Goal: Transaction & Acquisition: Purchase product/service

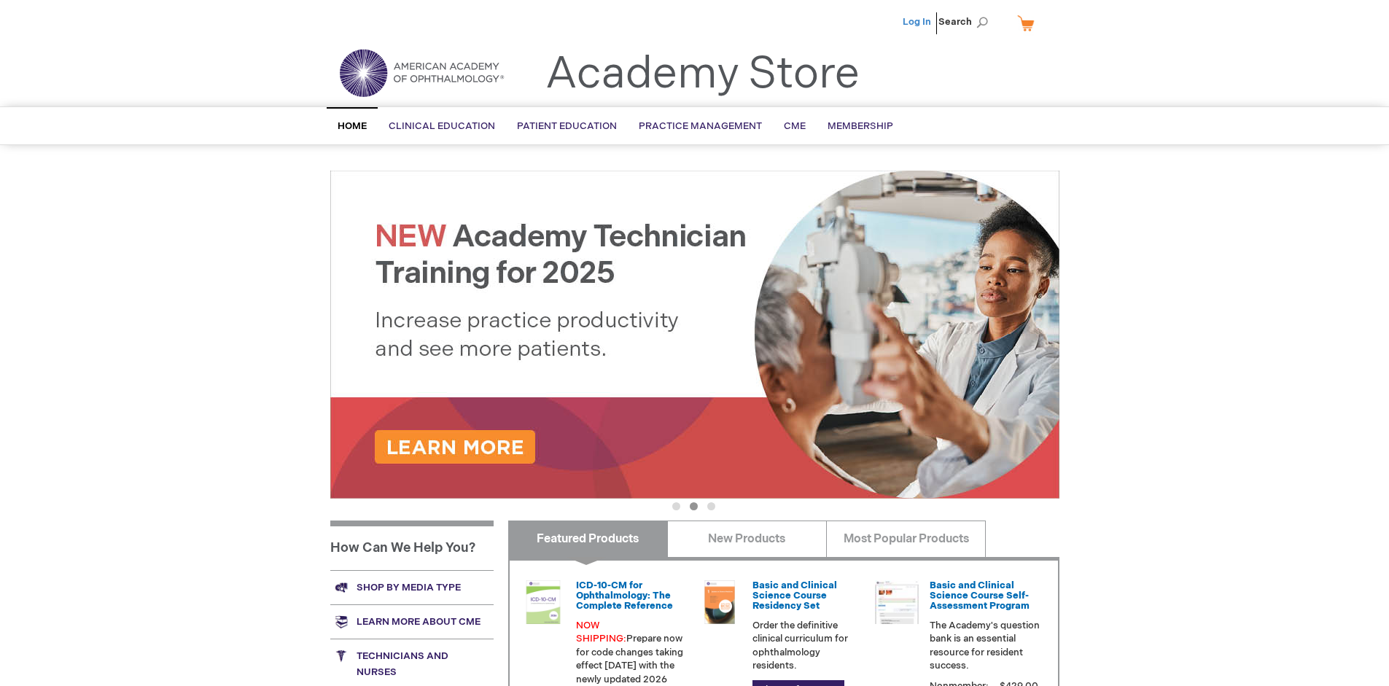
click at [918, 22] on link "Log In" at bounding box center [917, 22] width 28 height 12
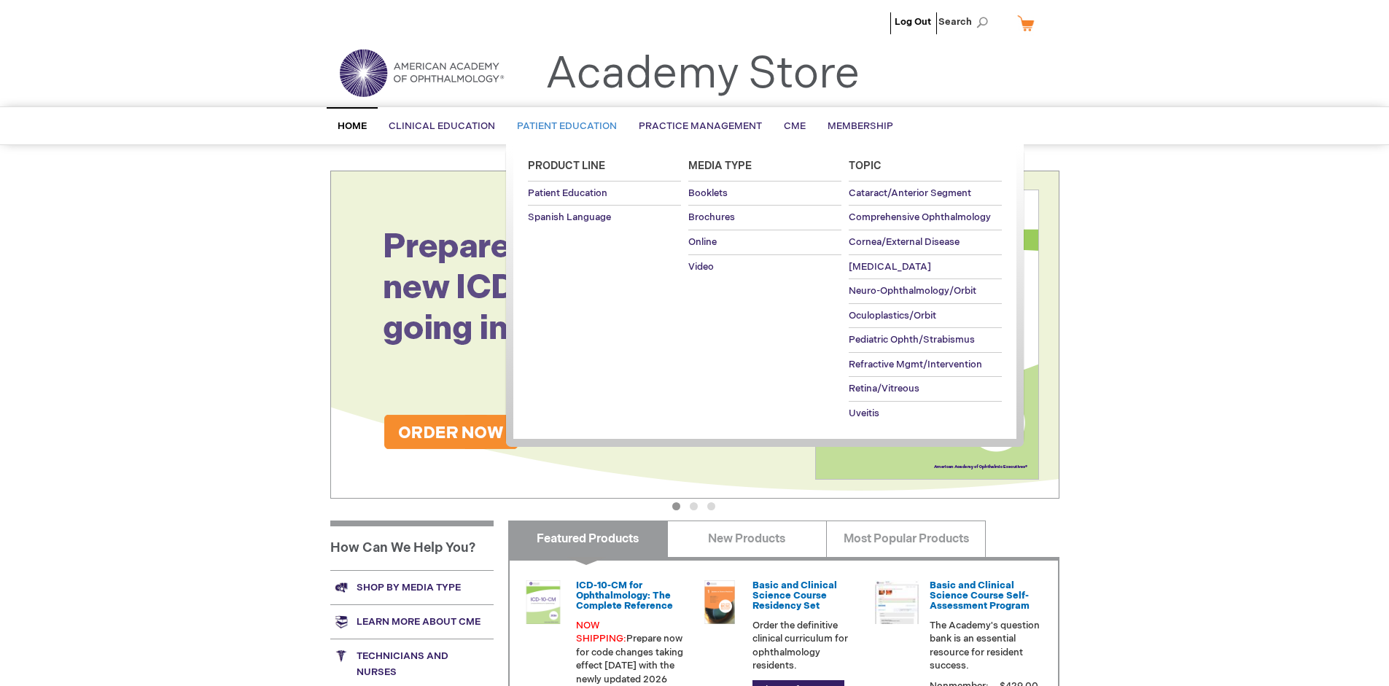
click at [563, 126] on span "Patient Education" at bounding box center [567, 126] width 100 height 12
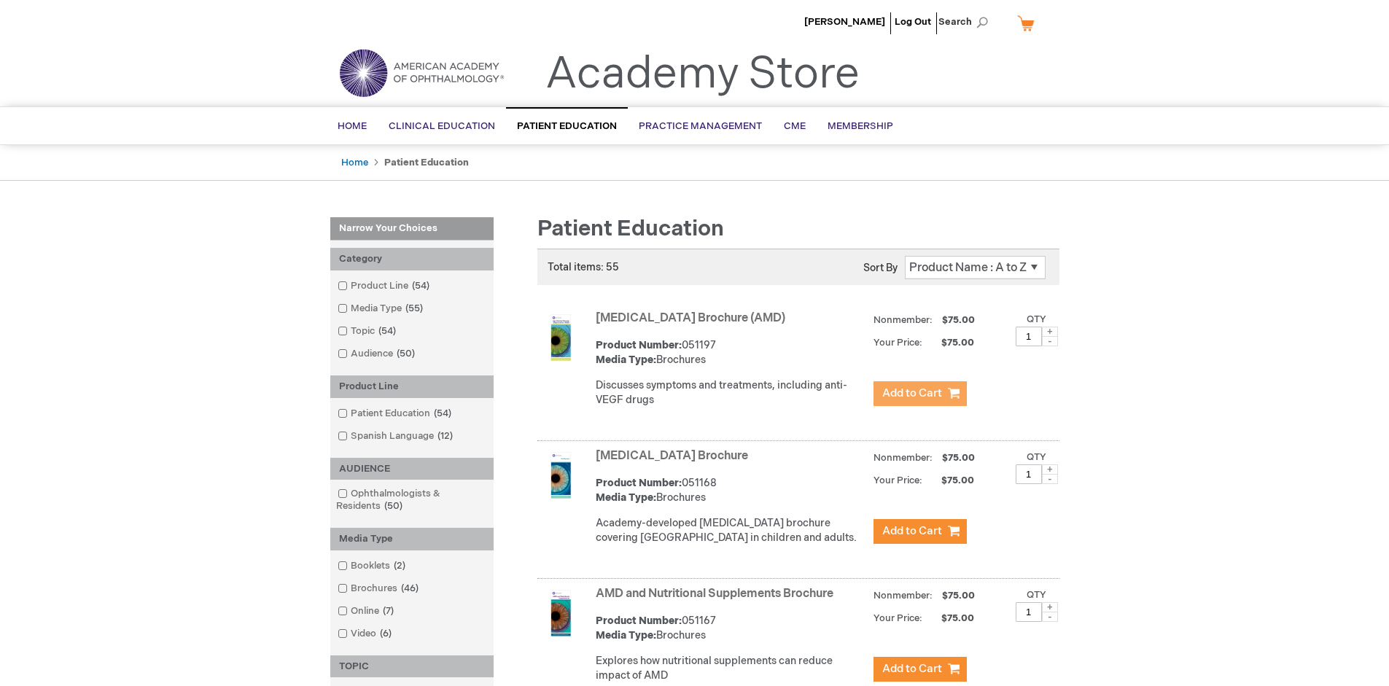
click at [919, 394] on span "Add to Cart" at bounding box center [912, 393] width 60 height 14
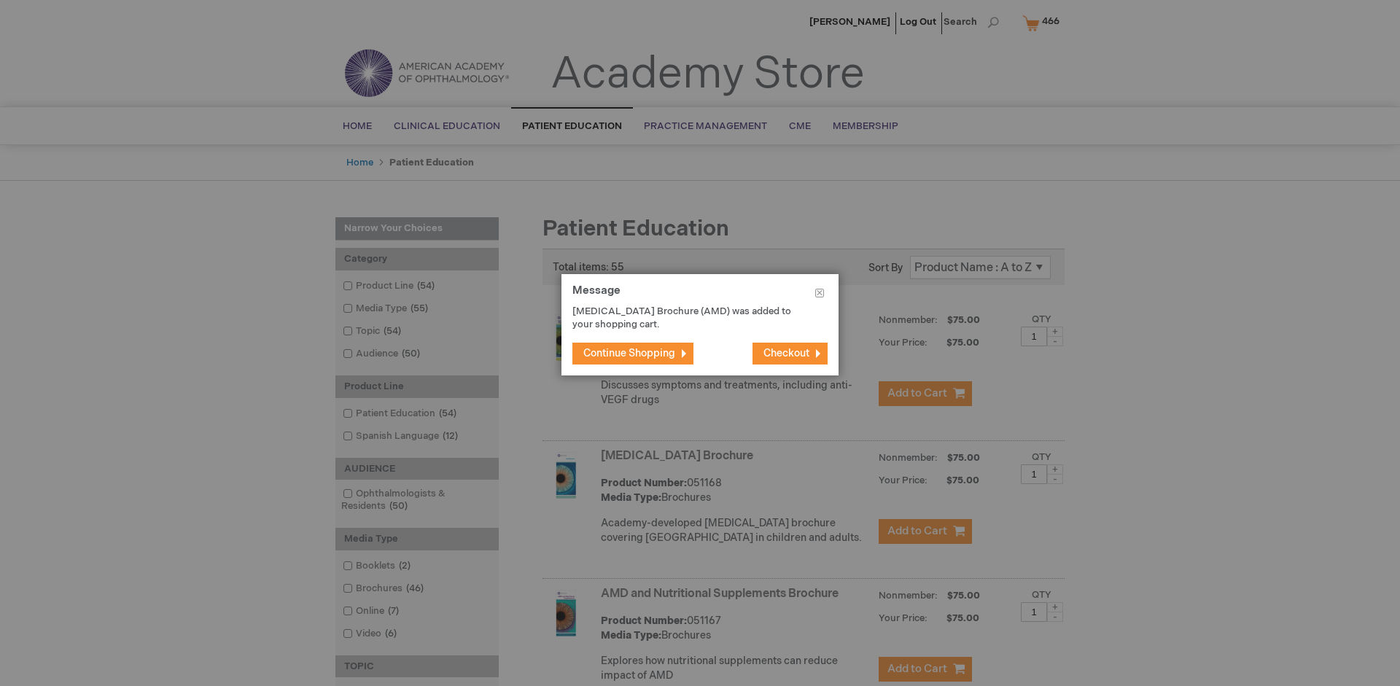
click at [629, 353] on span "Continue Shopping" at bounding box center [629, 353] width 92 height 12
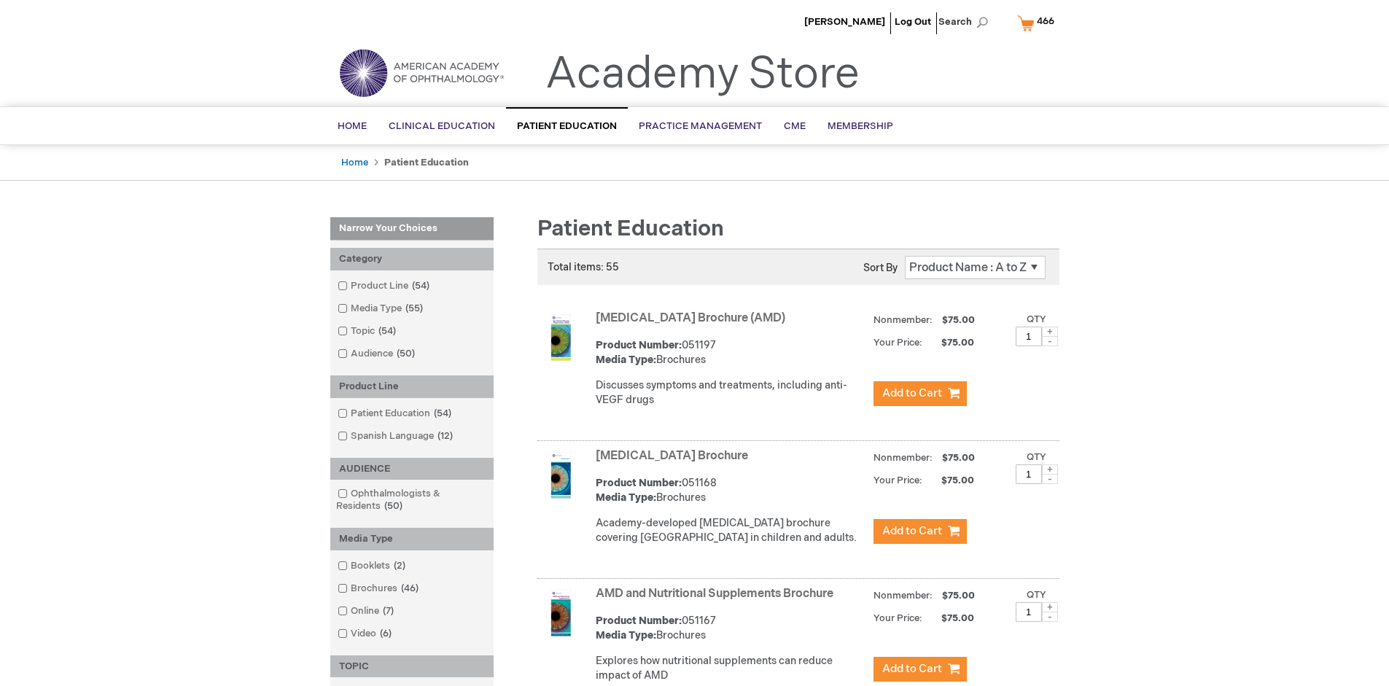
click at [717, 601] on link "AMD and Nutritional Supplements Brochure" at bounding box center [715, 594] width 238 height 14
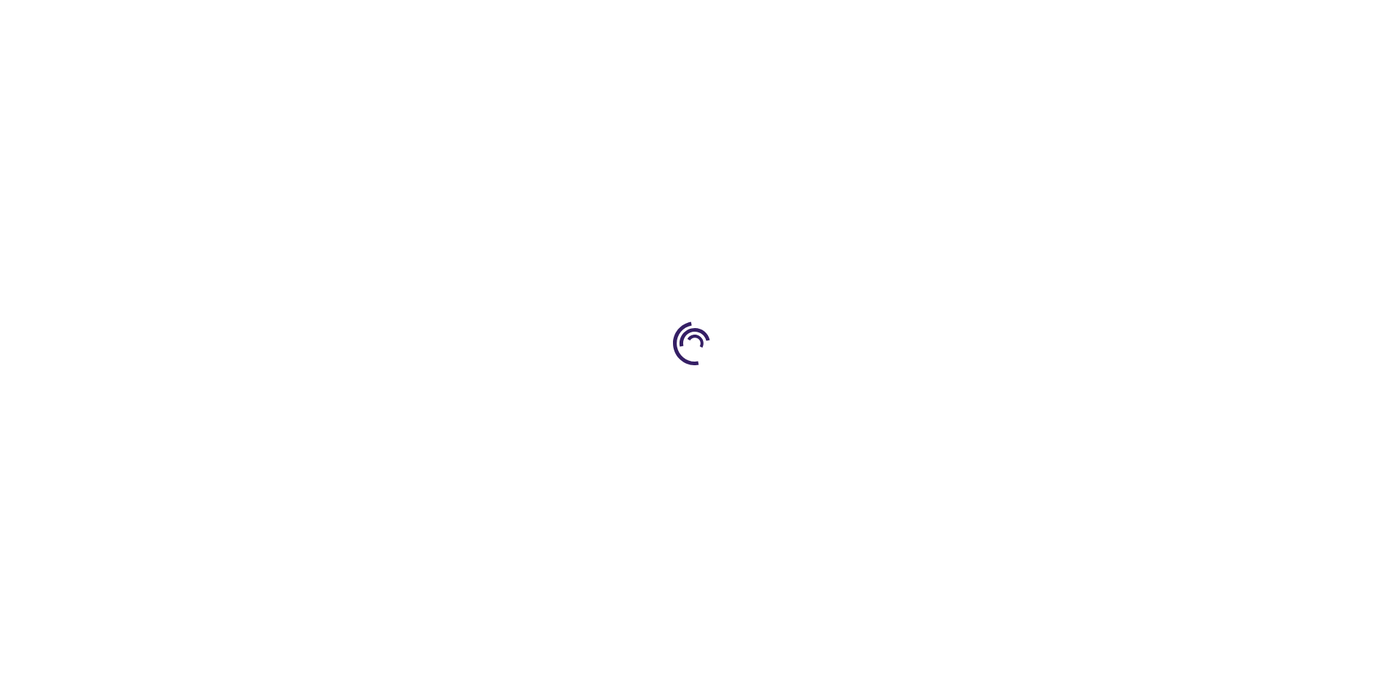
type input "1"
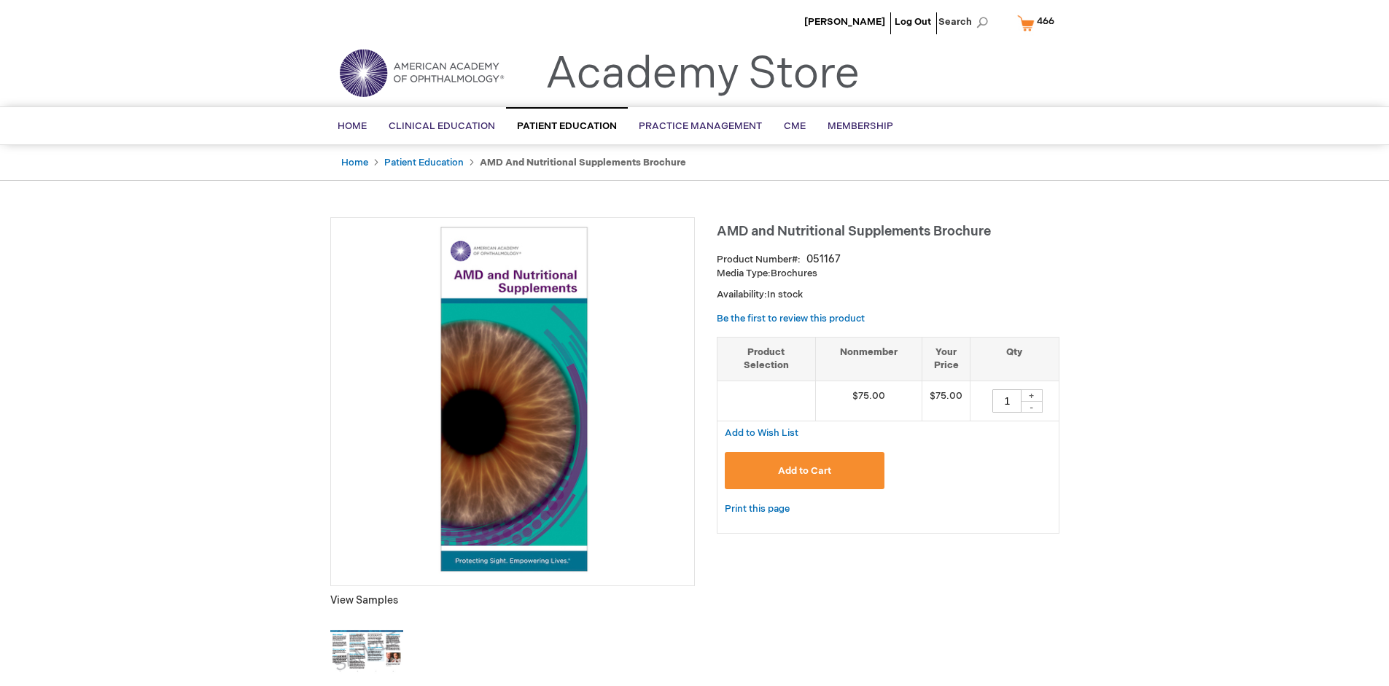
click at [804, 470] on span "Add to Cart" at bounding box center [804, 471] width 53 height 12
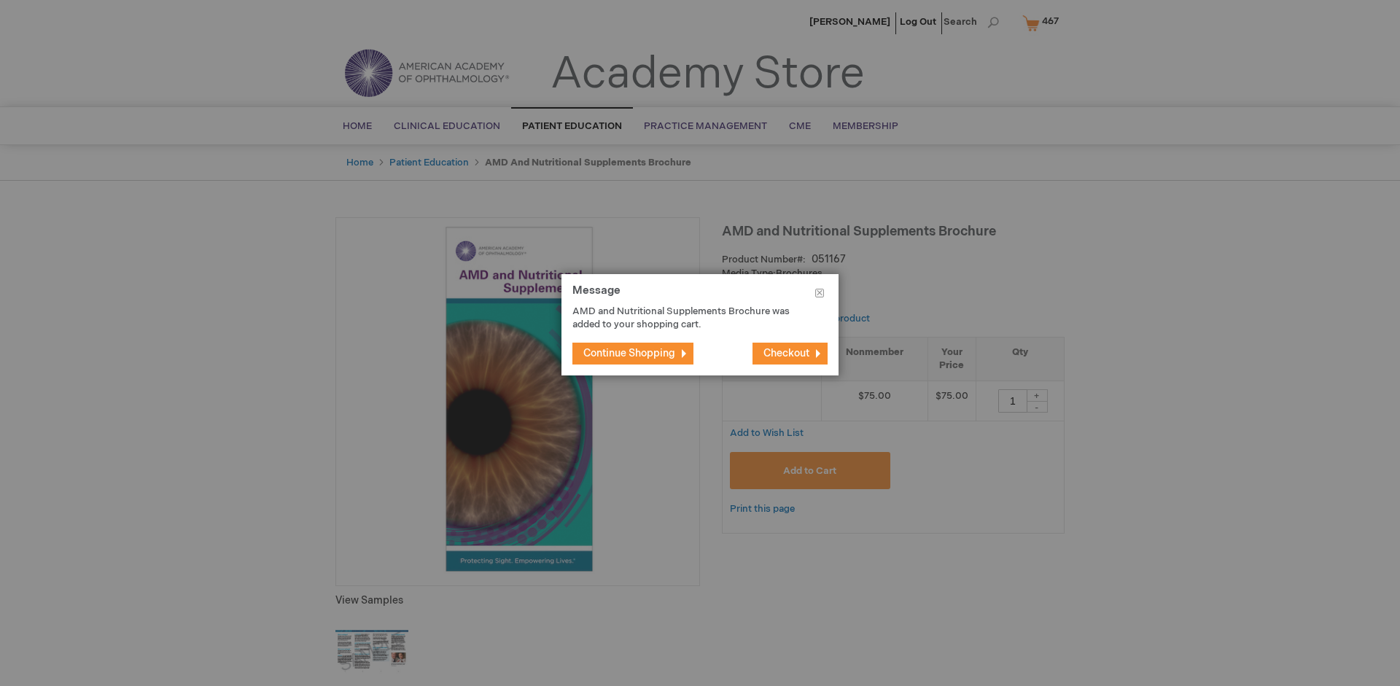
click at [629, 353] on span "Continue Shopping" at bounding box center [629, 353] width 92 height 12
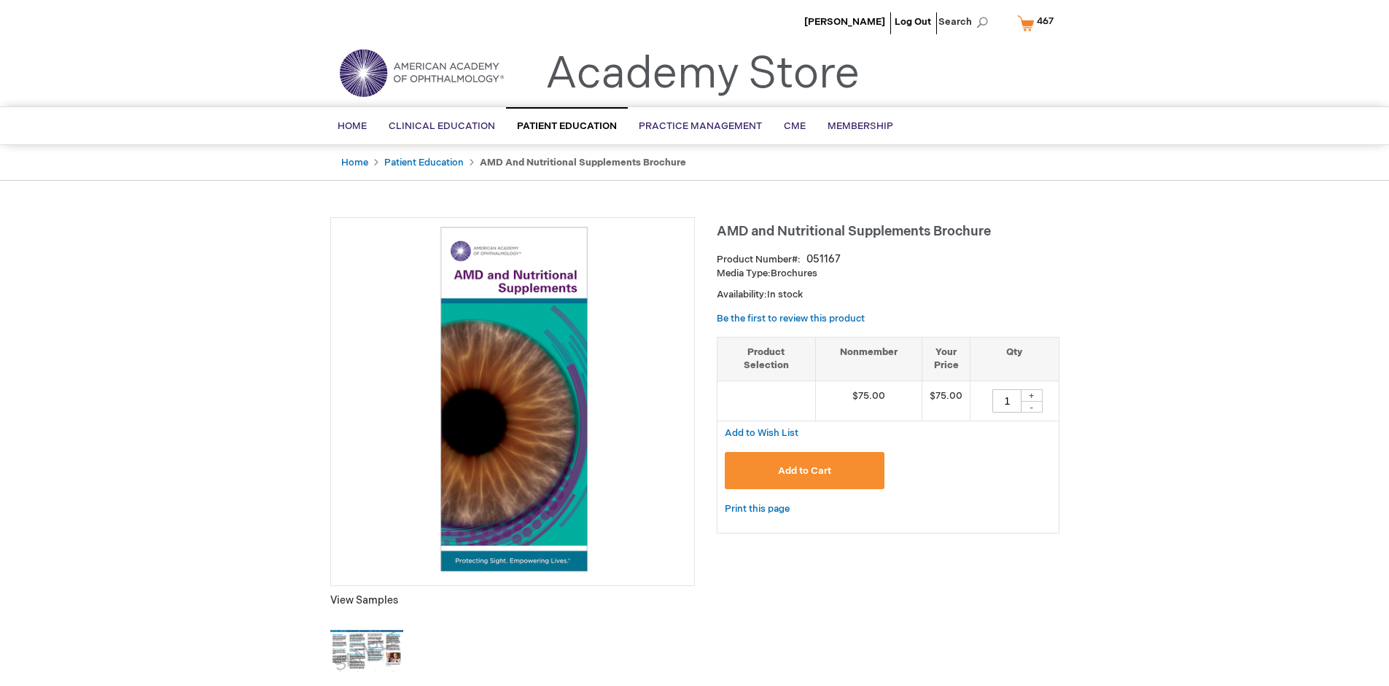
click at [1038, 23] on span "467" at bounding box center [1045, 21] width 17 height 12
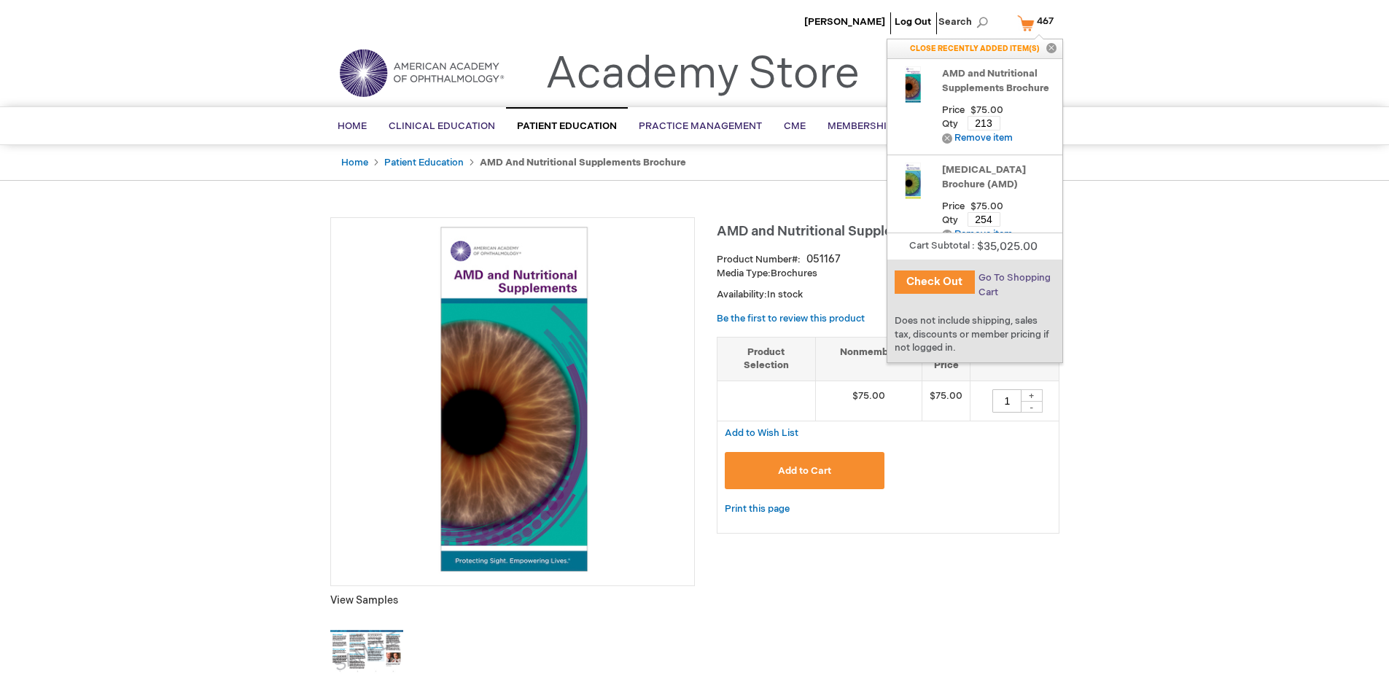
click at [1013, 278] on span "Go To Shopping Cart" at bounding box center [1014, 285] width 72 height 26
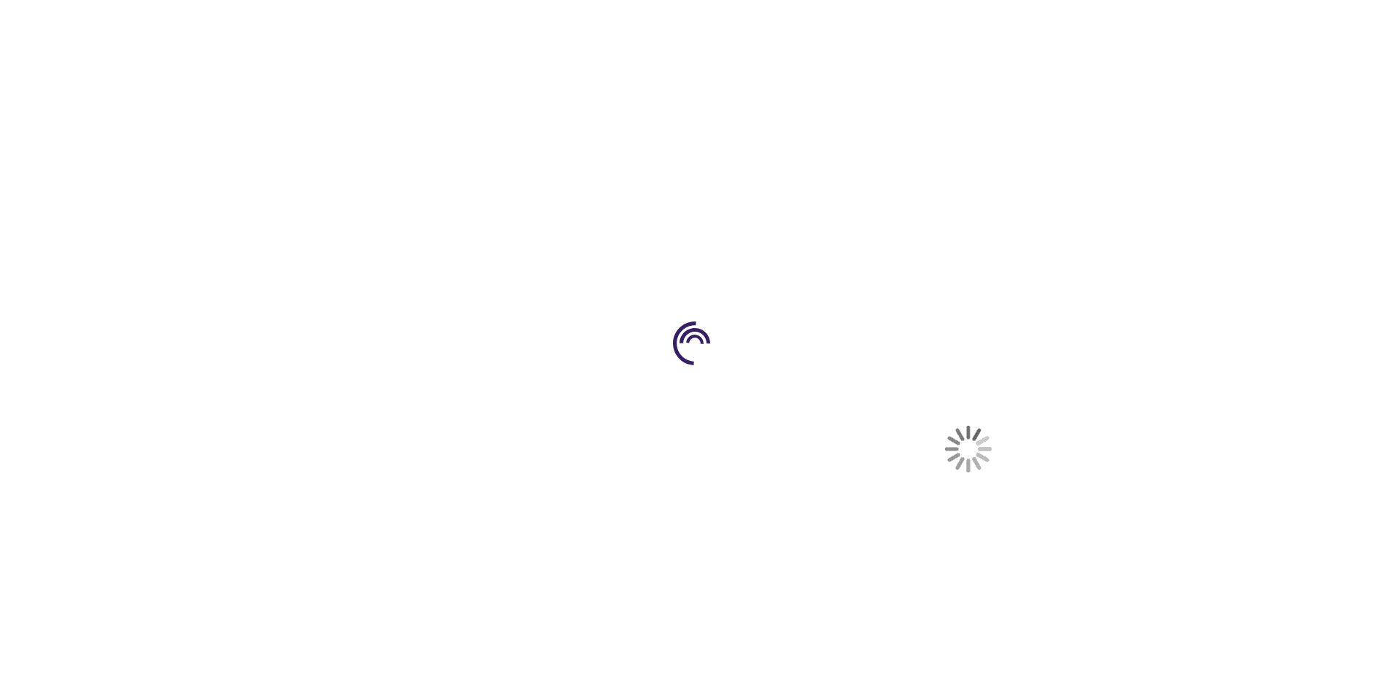
select select "US"
select select "41"
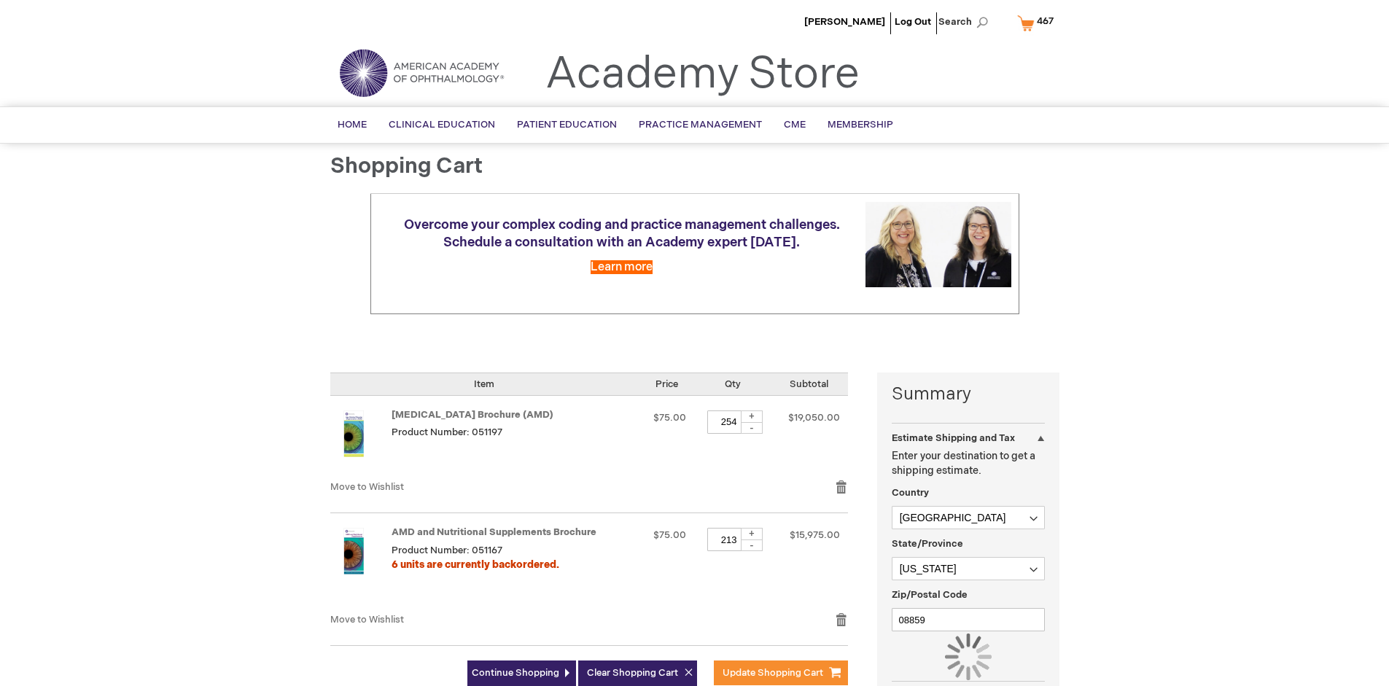
scroll to position [107, 0]
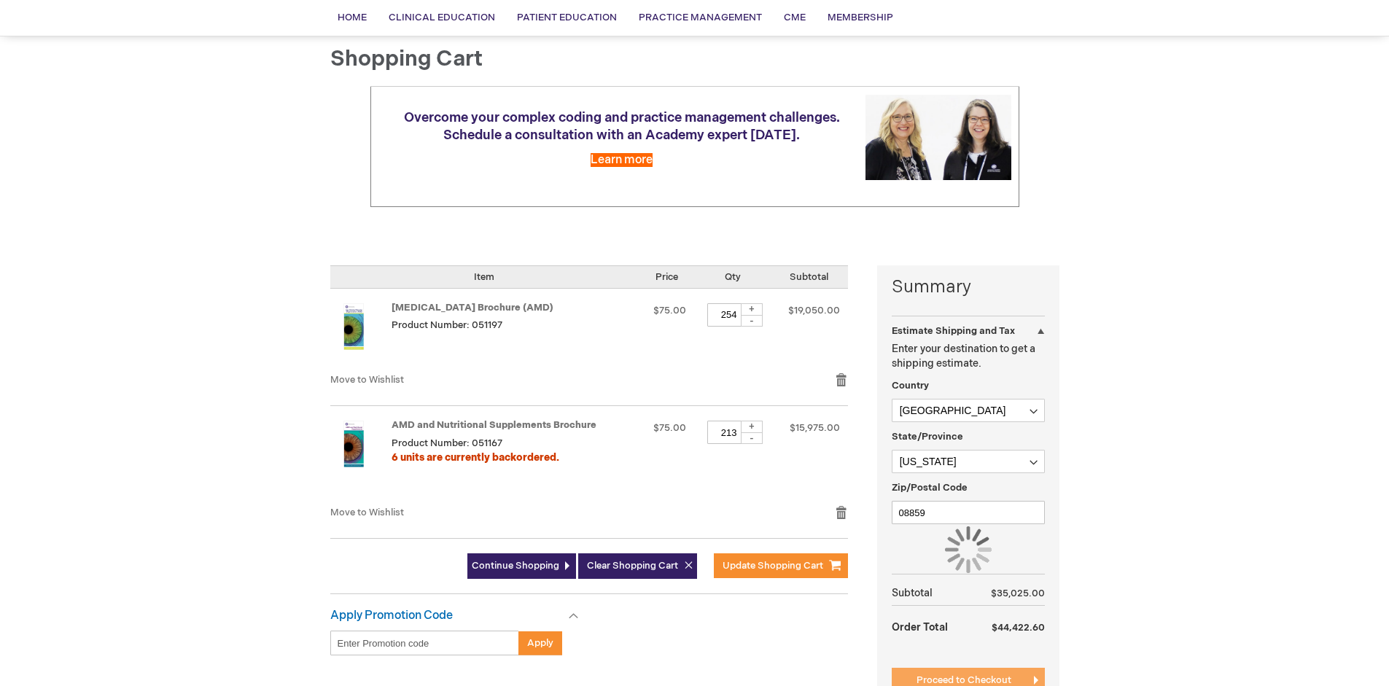
click at [963, 680] on span "Proceed to Checkout" at bounding box center [963, 680] width 95 height 12
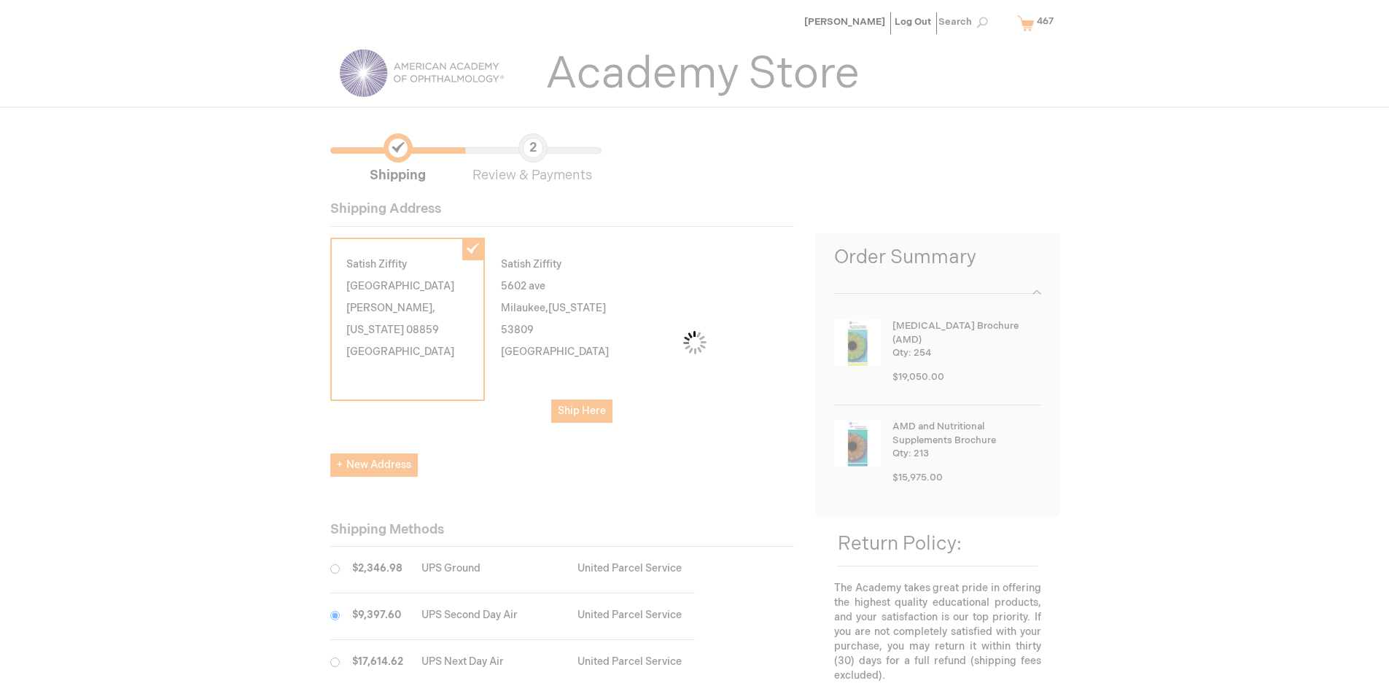
scroll to position [73, 0]
